Goal: Check status: Check status

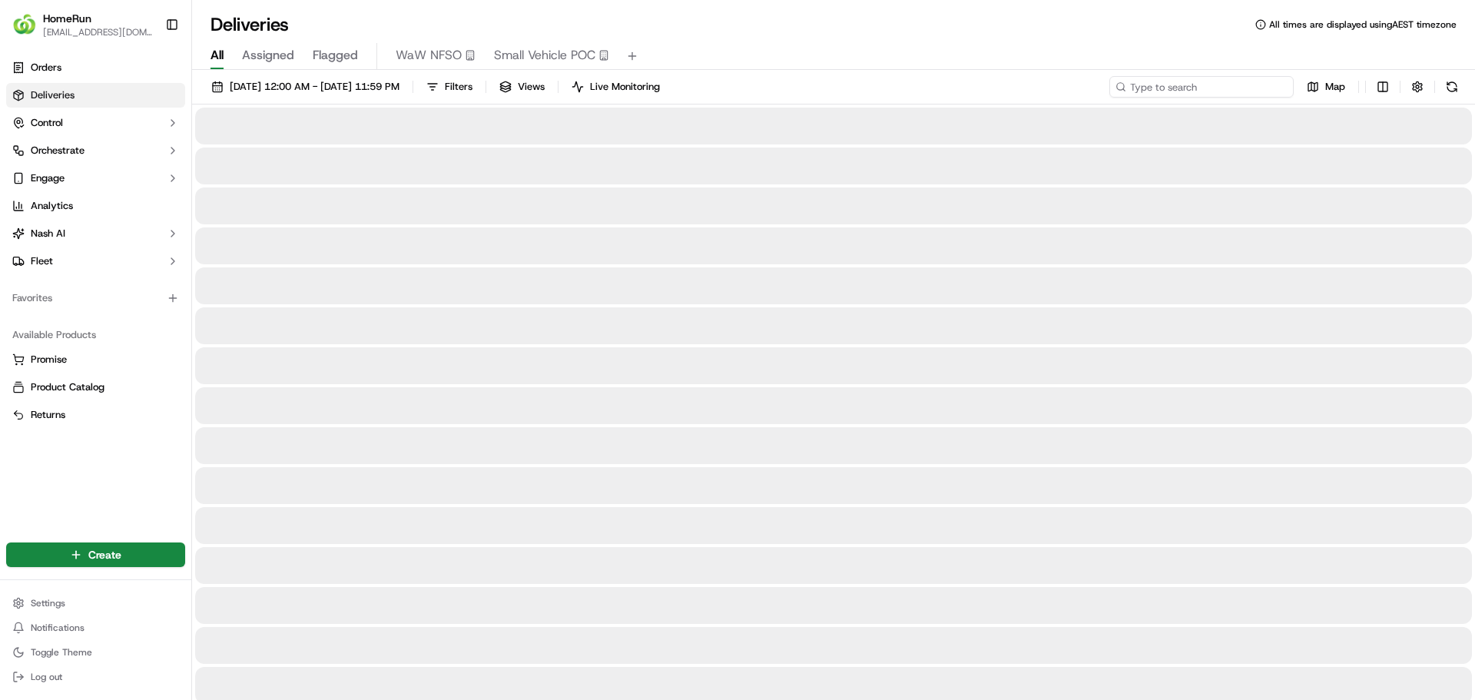
click at [1224, 88] on input at bounding box center [1201, 87] width 184 height 22
paste input "270142411"
type input "270142411"
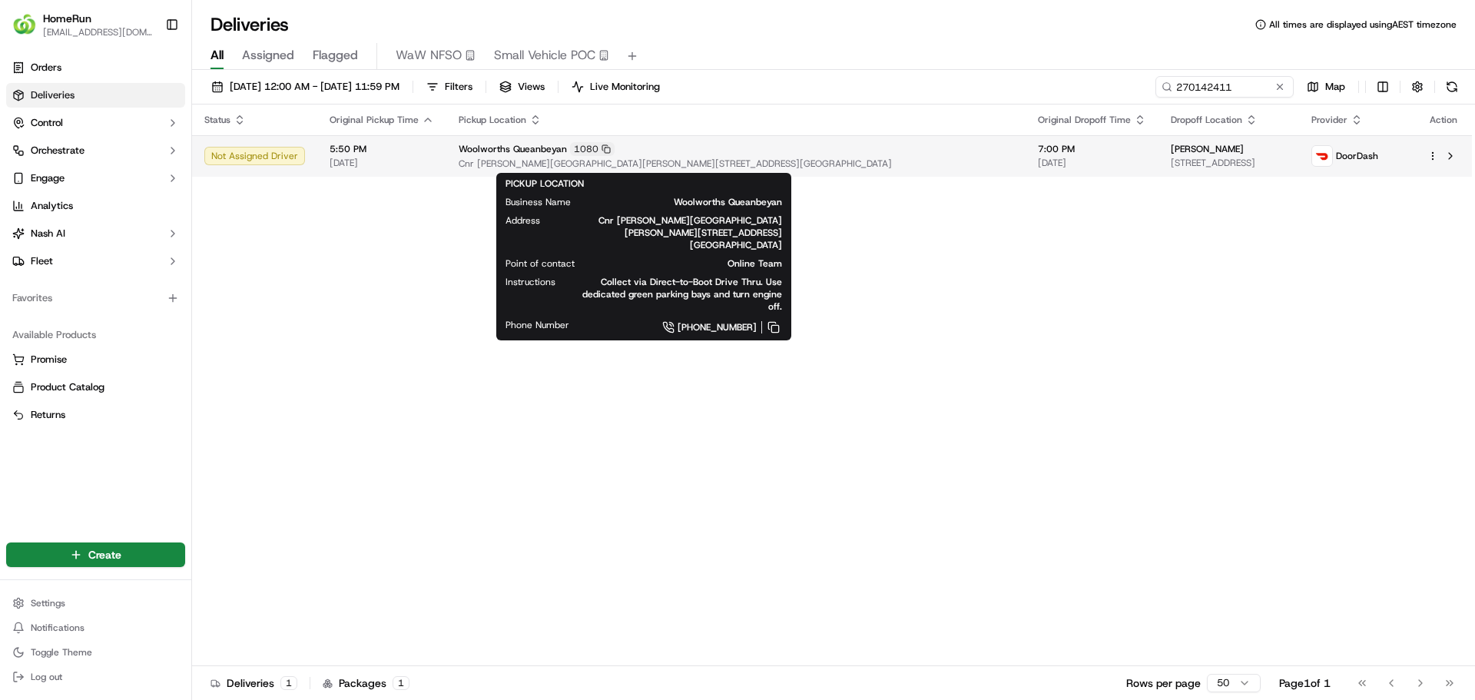
click at [702, 157] on span "Cnr [PERSON_NAME][GEOGRAPHIC_DATA][PERSON_NAME][STREET_ADDRESS][GEOGRAPHIC_DATA]" at bounding box center [736, 163] width 555 height 12
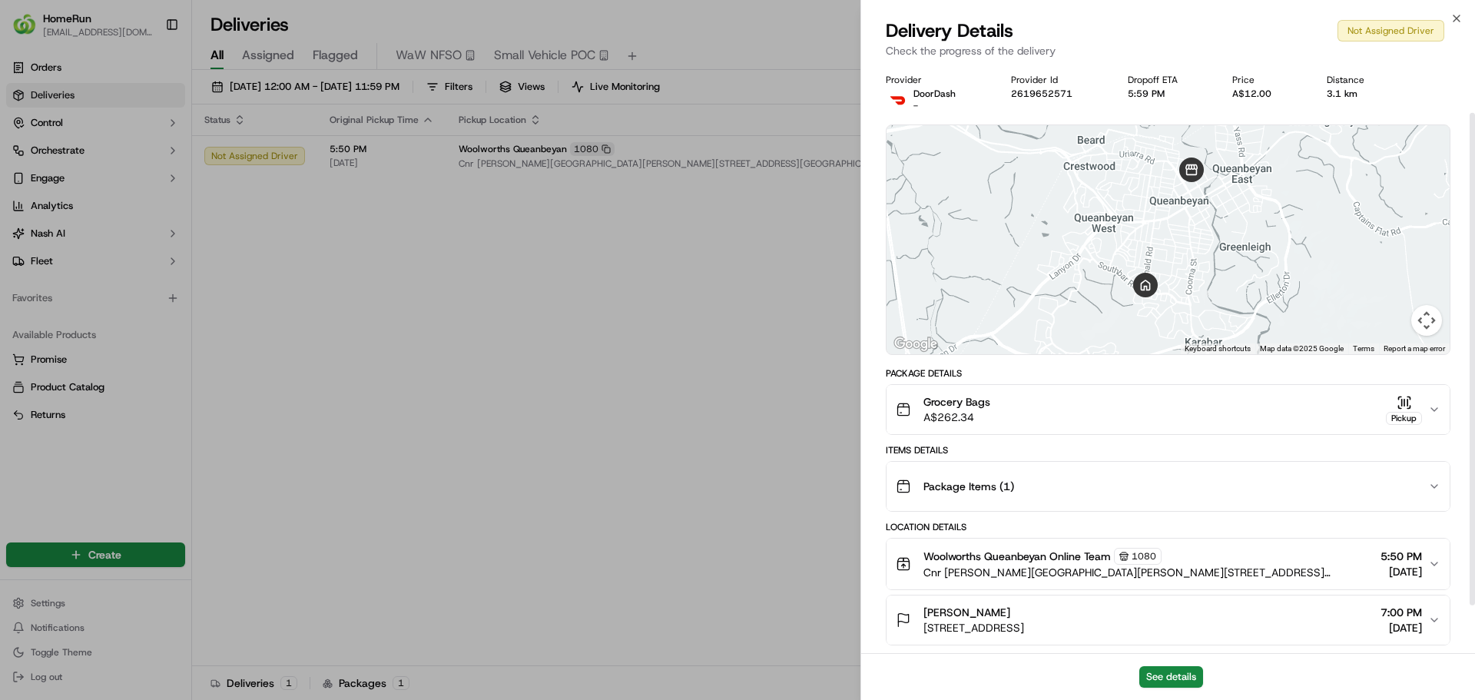
scroll to position [115, 0]
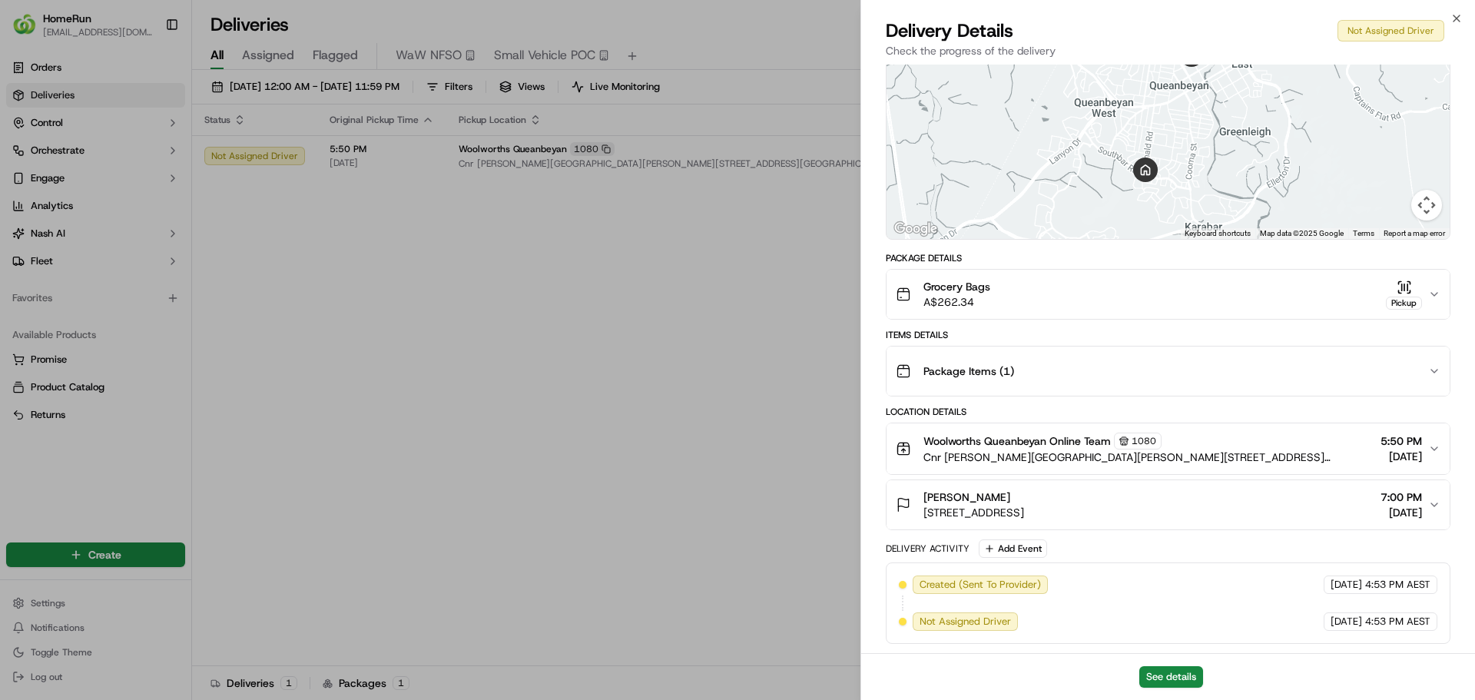
click at [1313, 366] on div "Package Items ( 1 )" at bounding box center [1162, 371] width 532 height 31
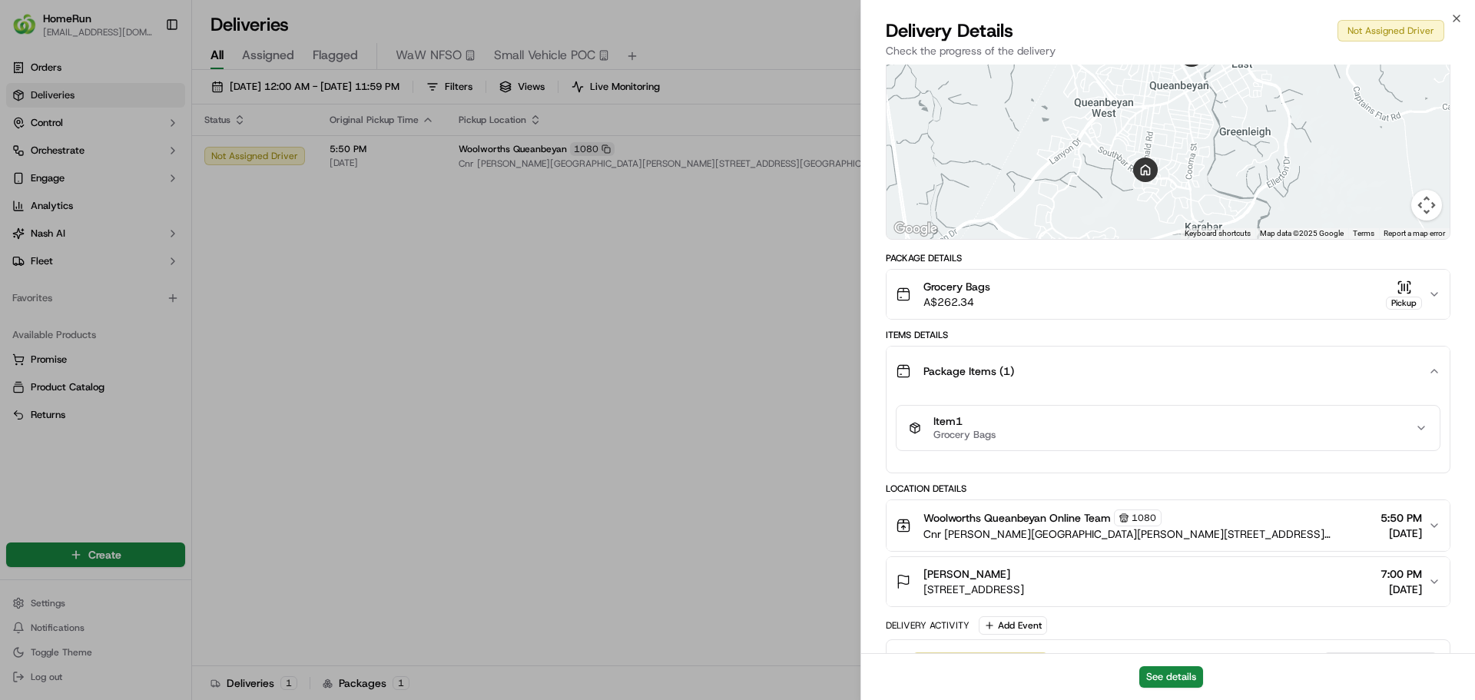
click at [1313, 366] on div "Package Items ( 1 )" at bounding box center [1162, 371] width 532 height 31
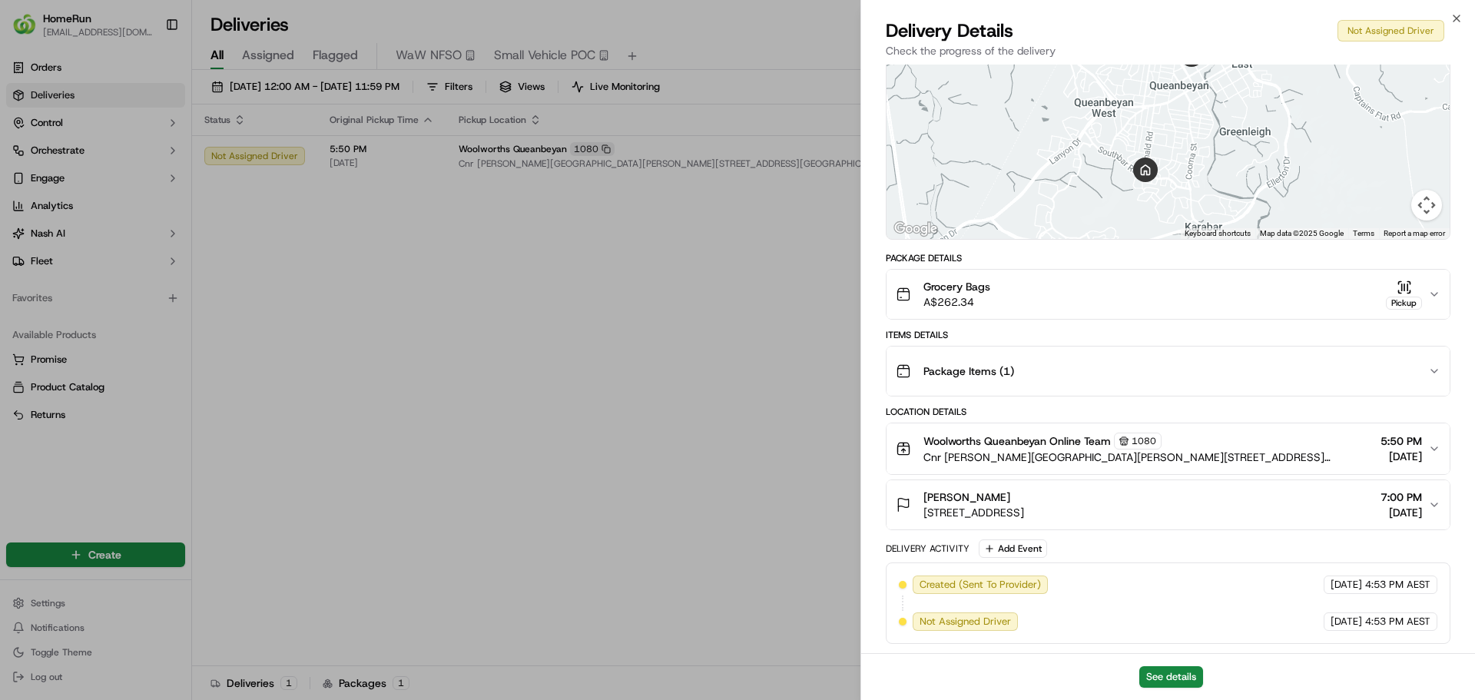
click at [1435, 286] on button "Grocery Bags A$262.34 Pickup" at bounding box center [1167, 294] width 563 height 49
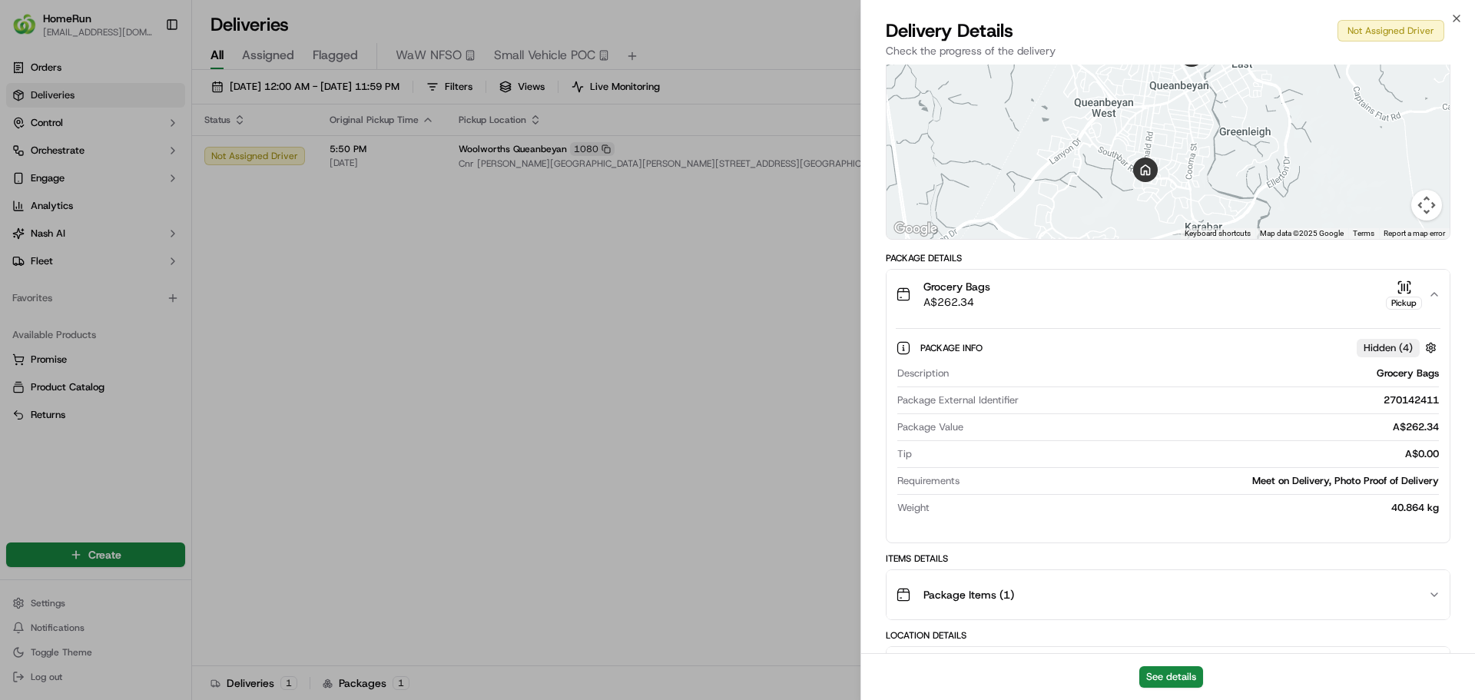
click at [1435, 286] on button "Grocery Bags A$262.34 Pickup" at bounding box center [1167, 294] width 563 height 49
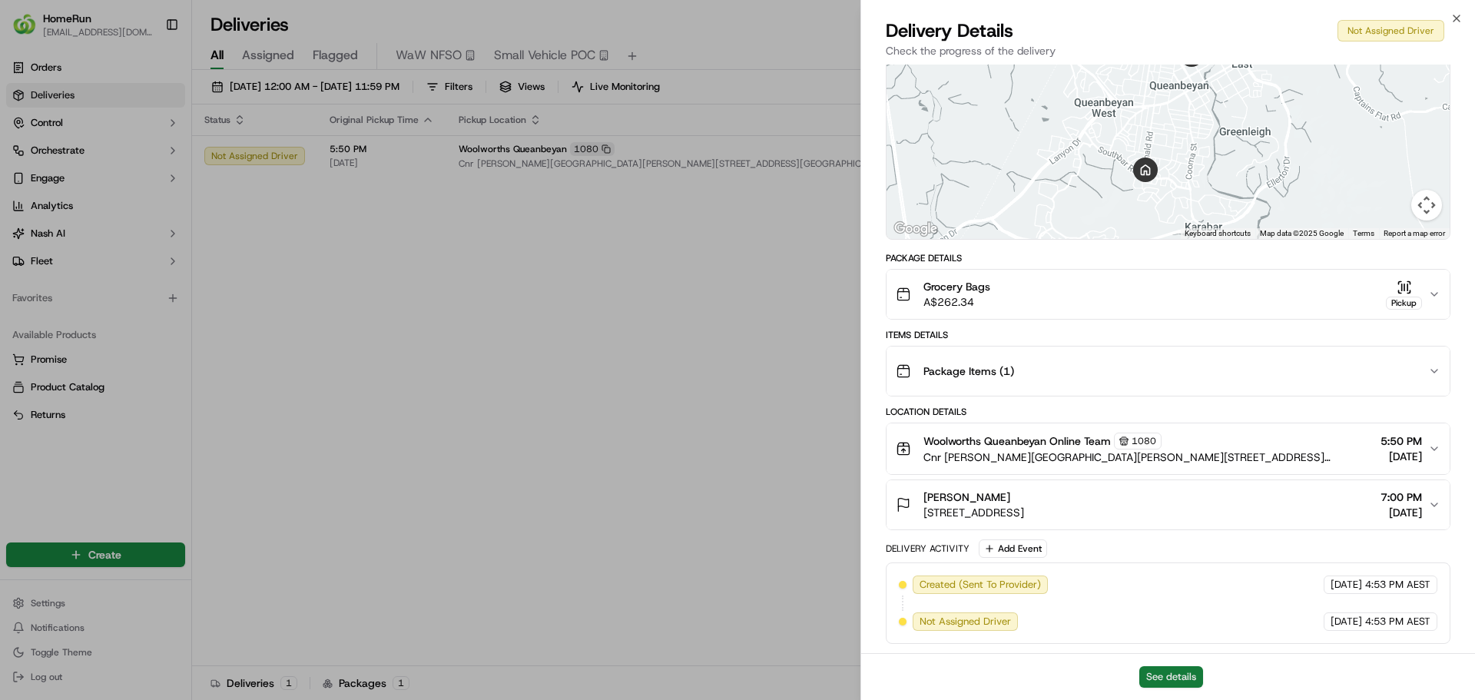
click at [1162, 671] on button "See details" at bounding box center [1171, 677] width 64 height 22
